Goal: Task Accomplishment & Management: Manage account settings

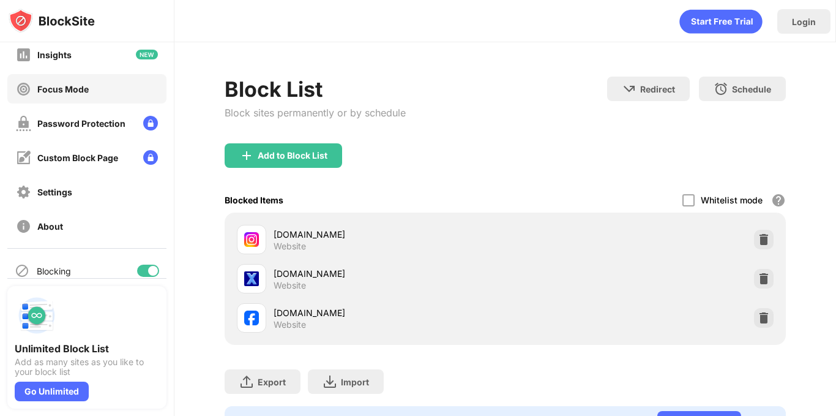
scroll to position [65, 0]
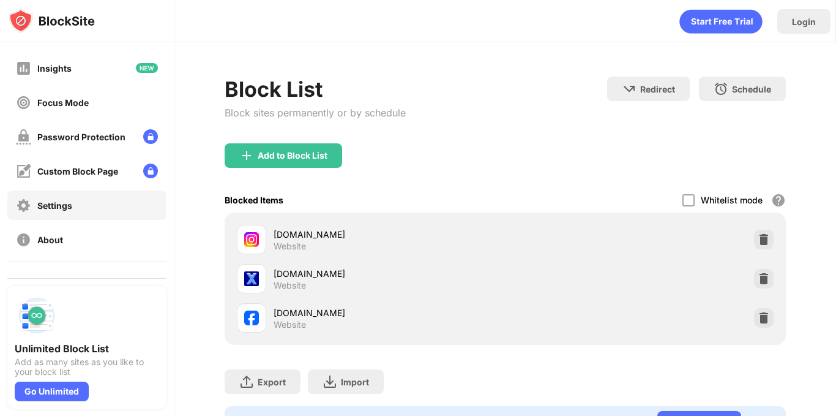
click at [91, 203] on div "Settings" at bounding box center [86, 204] width 159 height 29
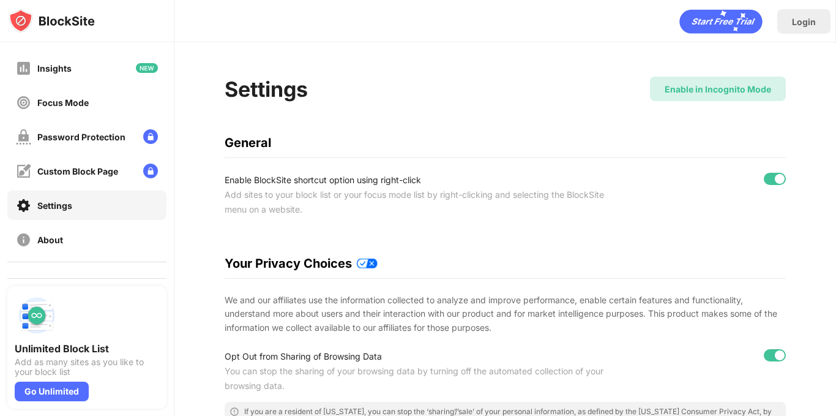
click at [718, 89] on div "Enable in Incognito Mode" at bounding box center [718, 89] width 107 height 10
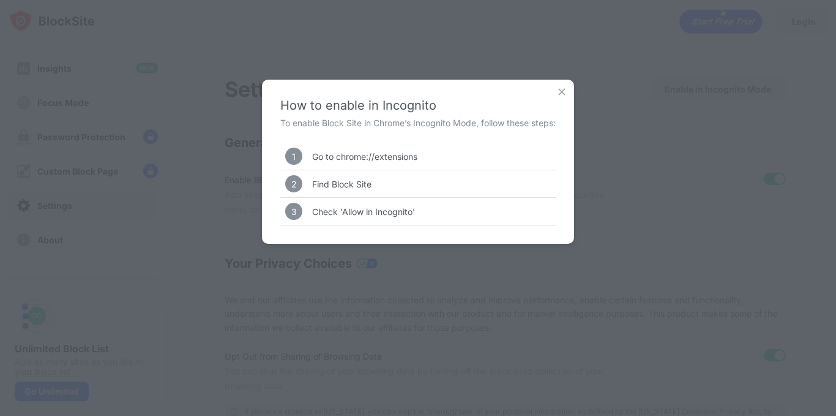
click at [566, 95] on img at bounding box center [562, 92] width 12 height 12
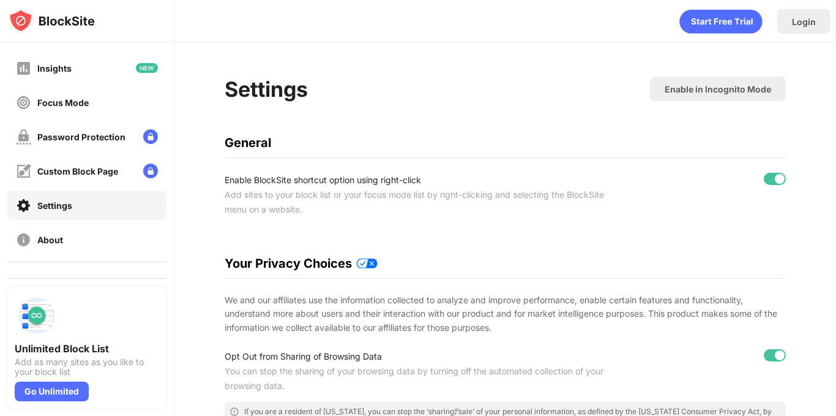
drag, startPoint x: 784, startPoint y: 1, endPoint x: 738, endPoint y: 87, distance: 97.8
click at [738, 87] on div "Enable in Incognito Mode" at bounding box center [718, 89] width 107 height 10
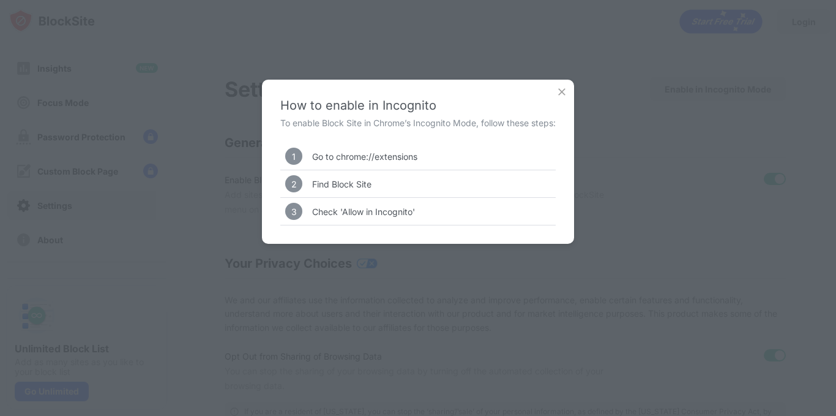
click at [787, 5] on div "How to enable in Incognito To enable Block Site in Chrome’s Incognito Mode, fol…" at bounding box center [418, 208] width 836 height 416
click at [568, 88] on img at bounding box center [562, 92] width 12 height 12
